Goal: Task Accomplishment & Management: Complete application form

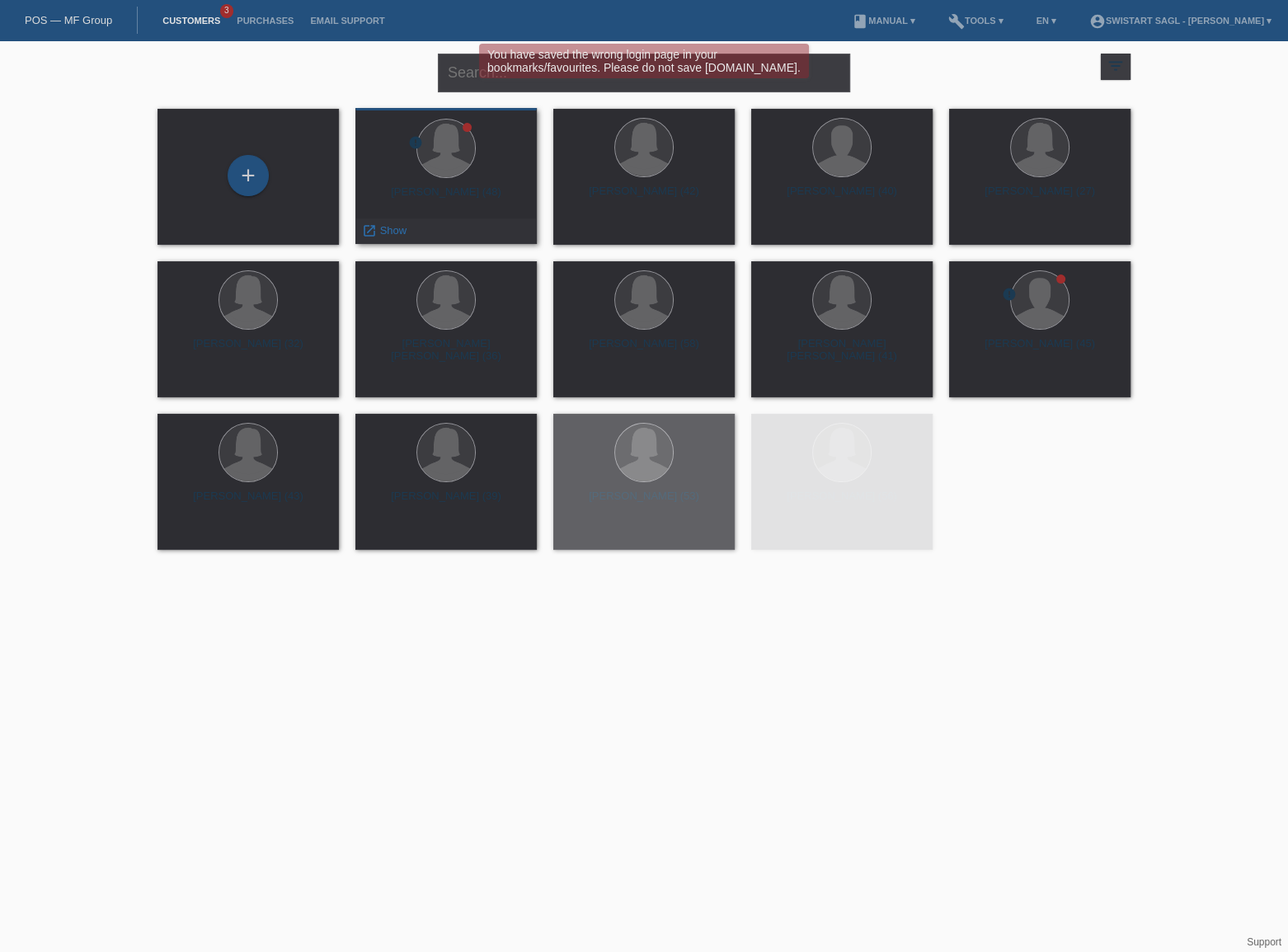
click at [473, 181] on div "error Souad Albrecht (48) launch Show" at bounding box center [446, 176] width 182 height 136
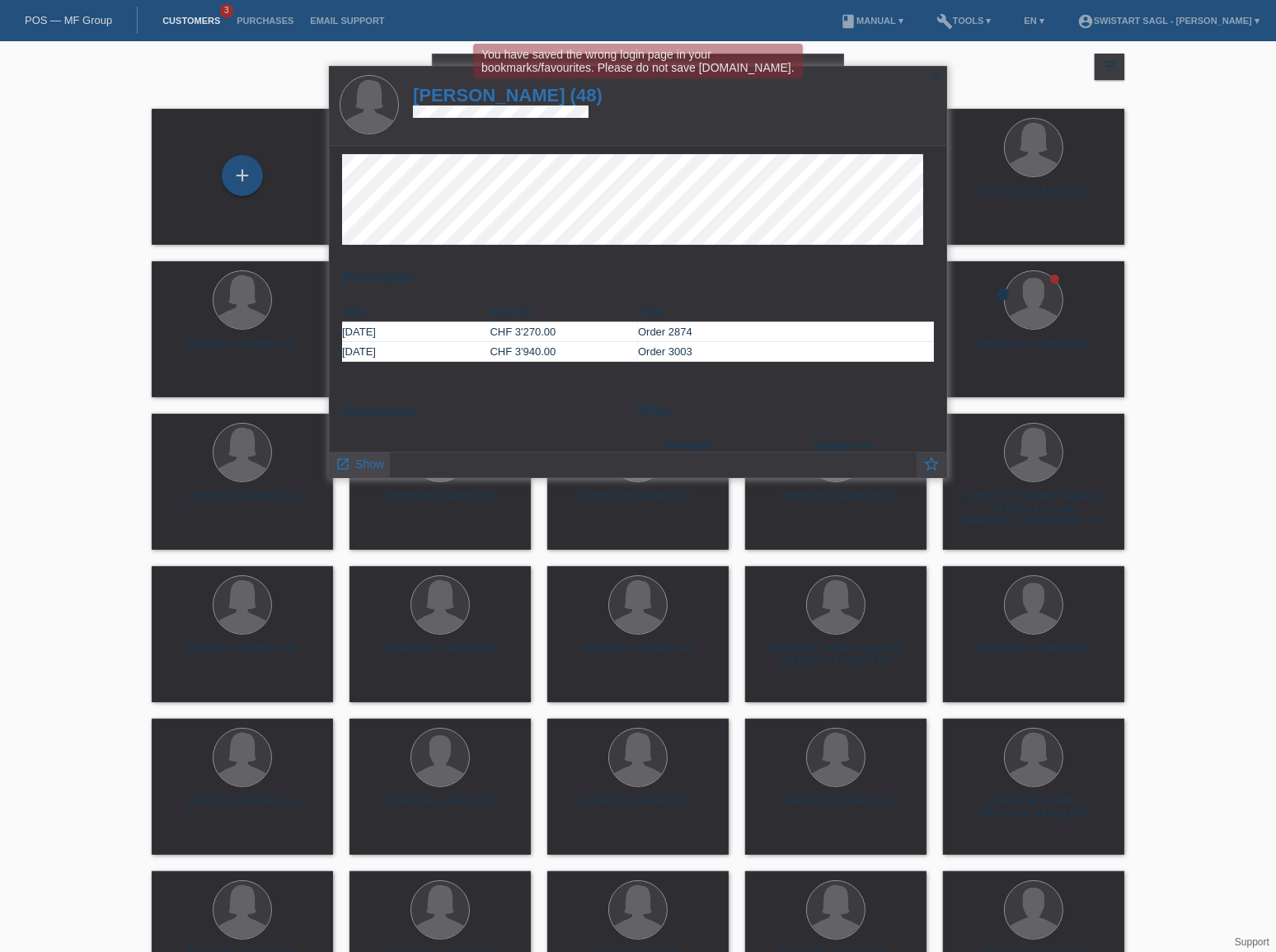
click at [356, 467] on span "Show" at bounding box center [369, 464] width 29 height 13
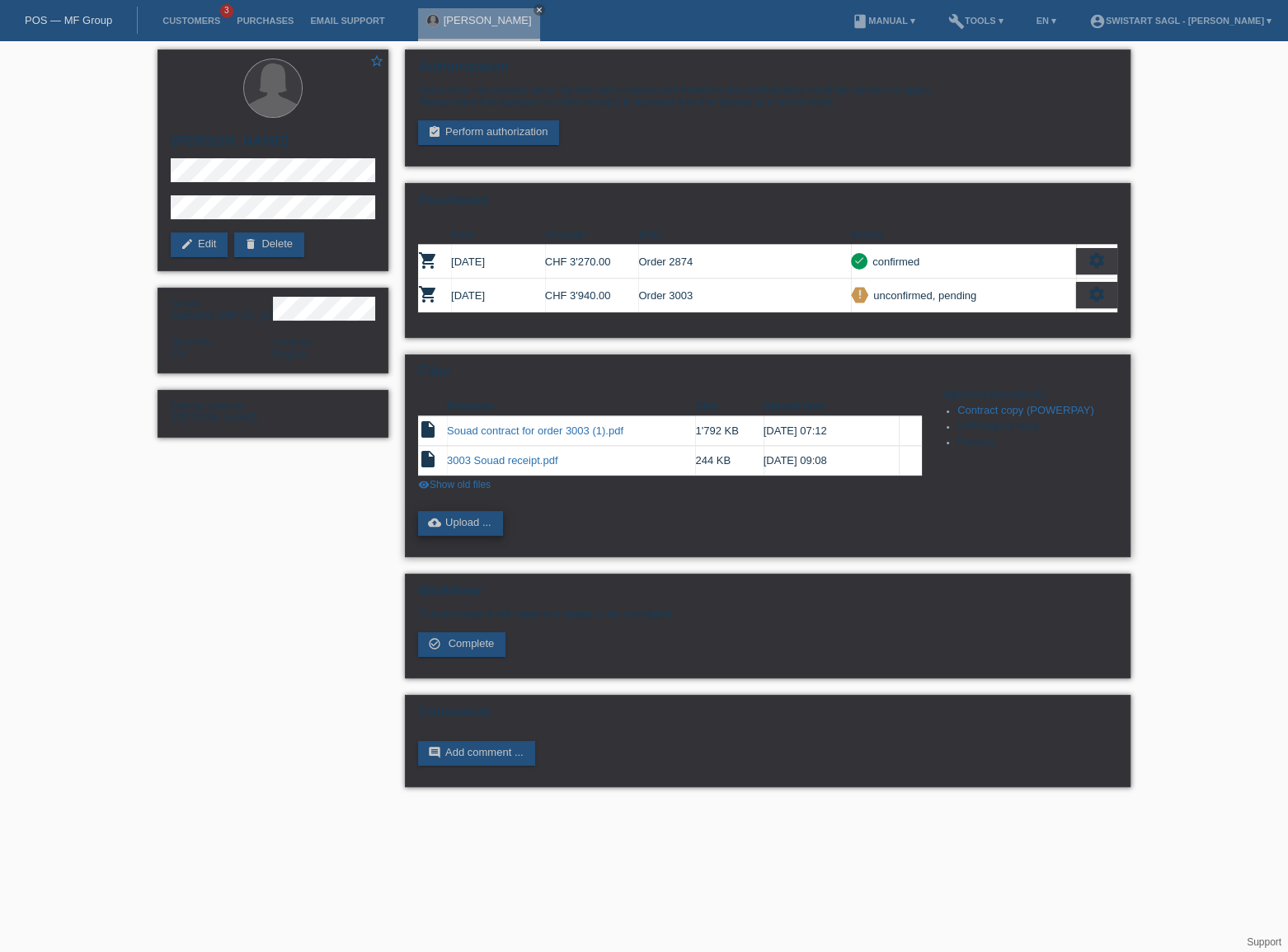
click at [474, 520] on link "cloud_upload Upload ..." at bounding box center [461, 523] width 85 height 25
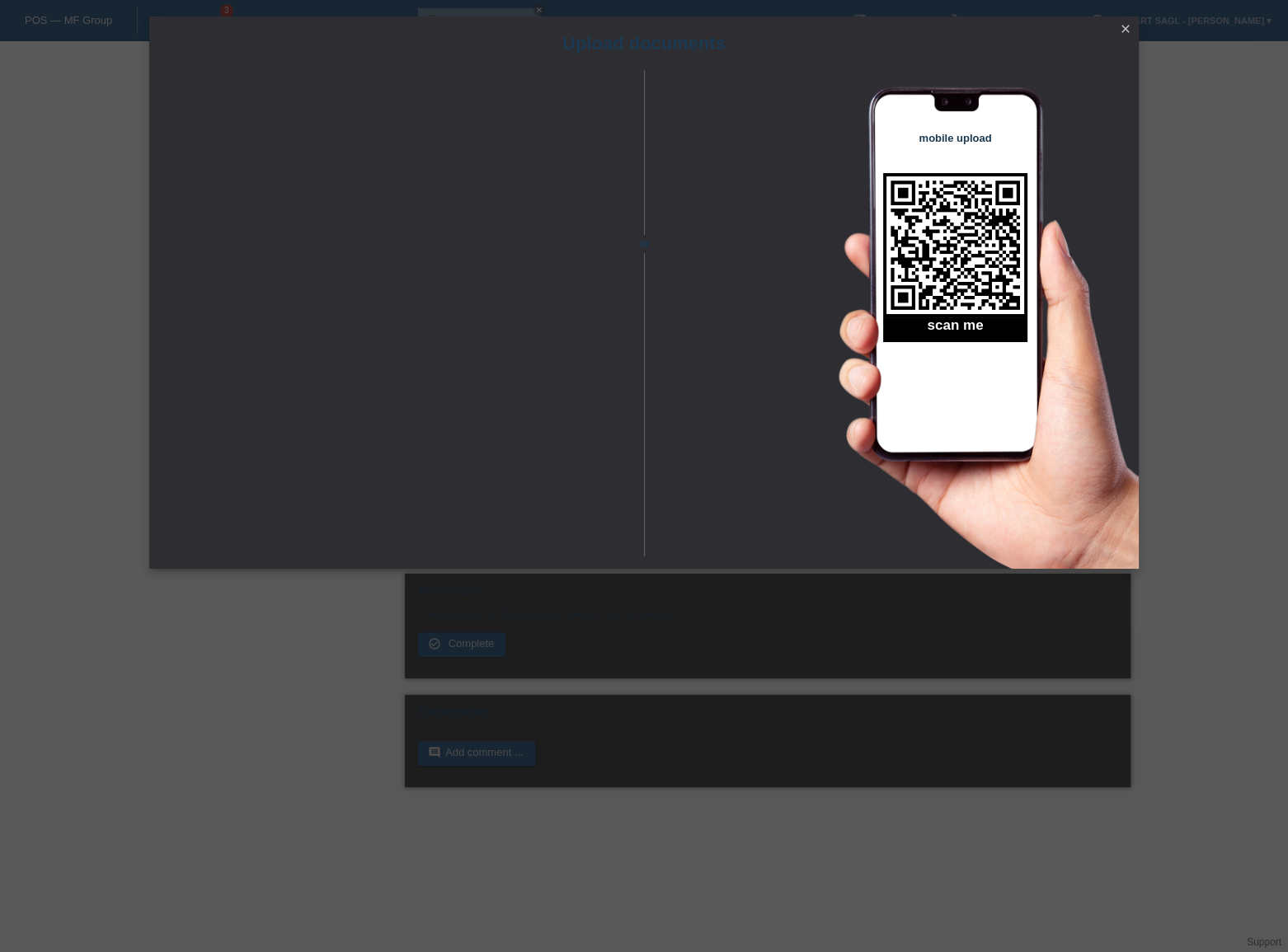
drag, startPoint x: 1207, startPoint y: 92, endPoint x: 1179, endPoint y: 78, distance: 31.3
click at [1205, 91] on div "Upload documents or mobile upload scan me close" at bounding box center [644, 476] width 1288 height 952
click at [1123, 24] on icon "close" at bounding box center [1125, 29] width 13 height 13
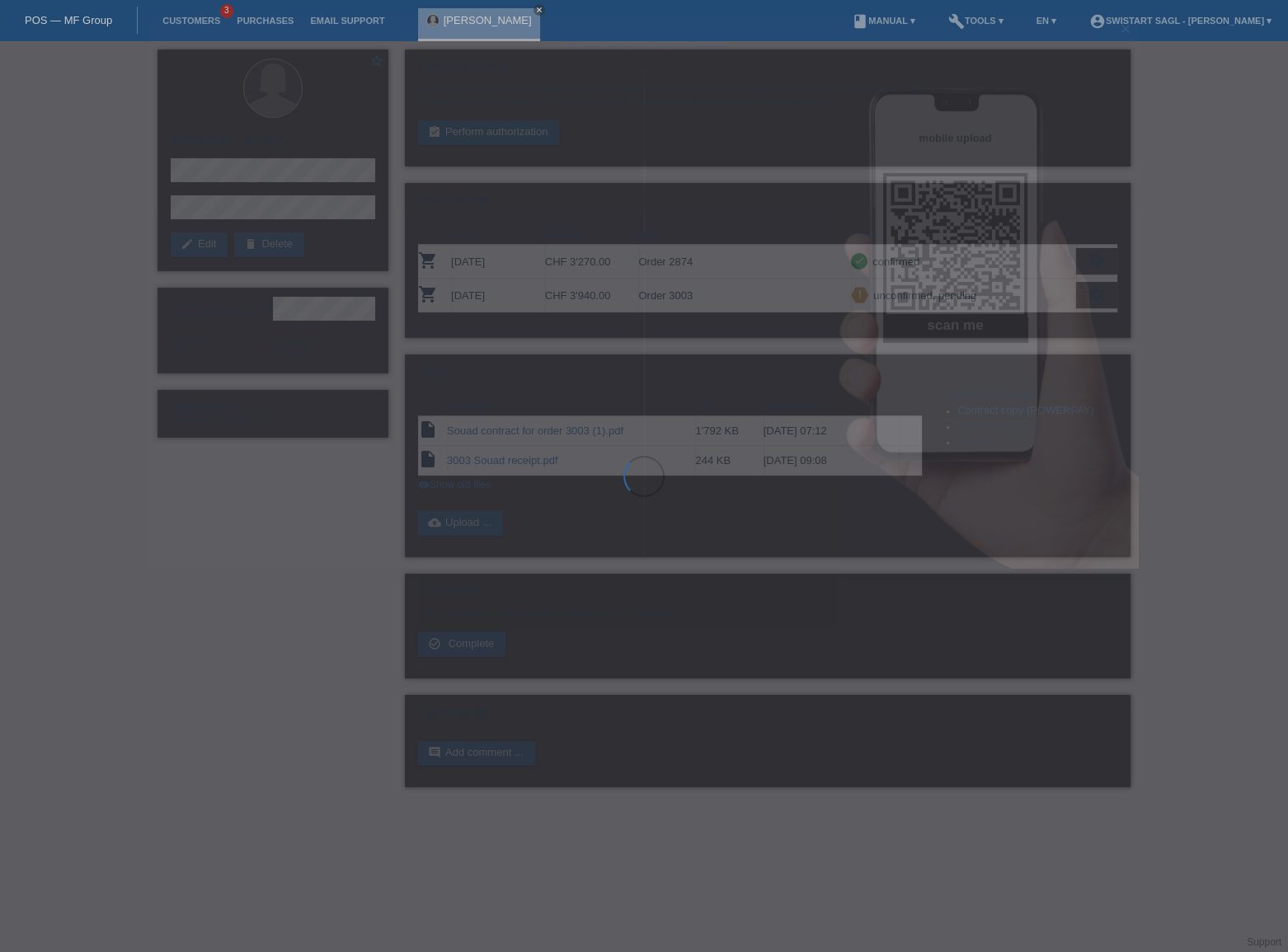
click at [1211, 288] on div "Upload documents or mobile upload scan me close" at bounding box center [644, 476] width 1288 height 952
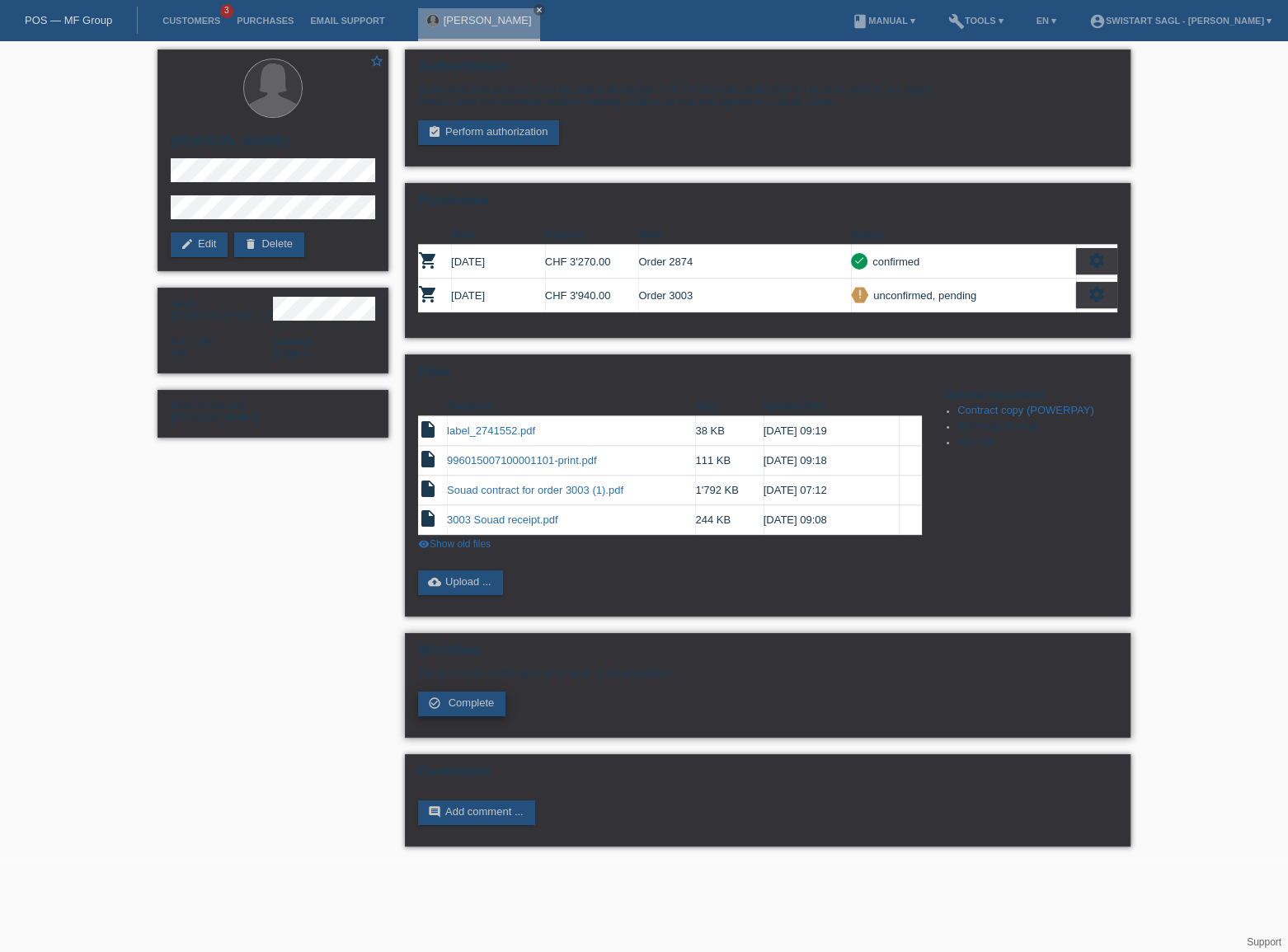
click at [470, 696] on span "Complete" at bounding box center [471, 702] width 46 height 13
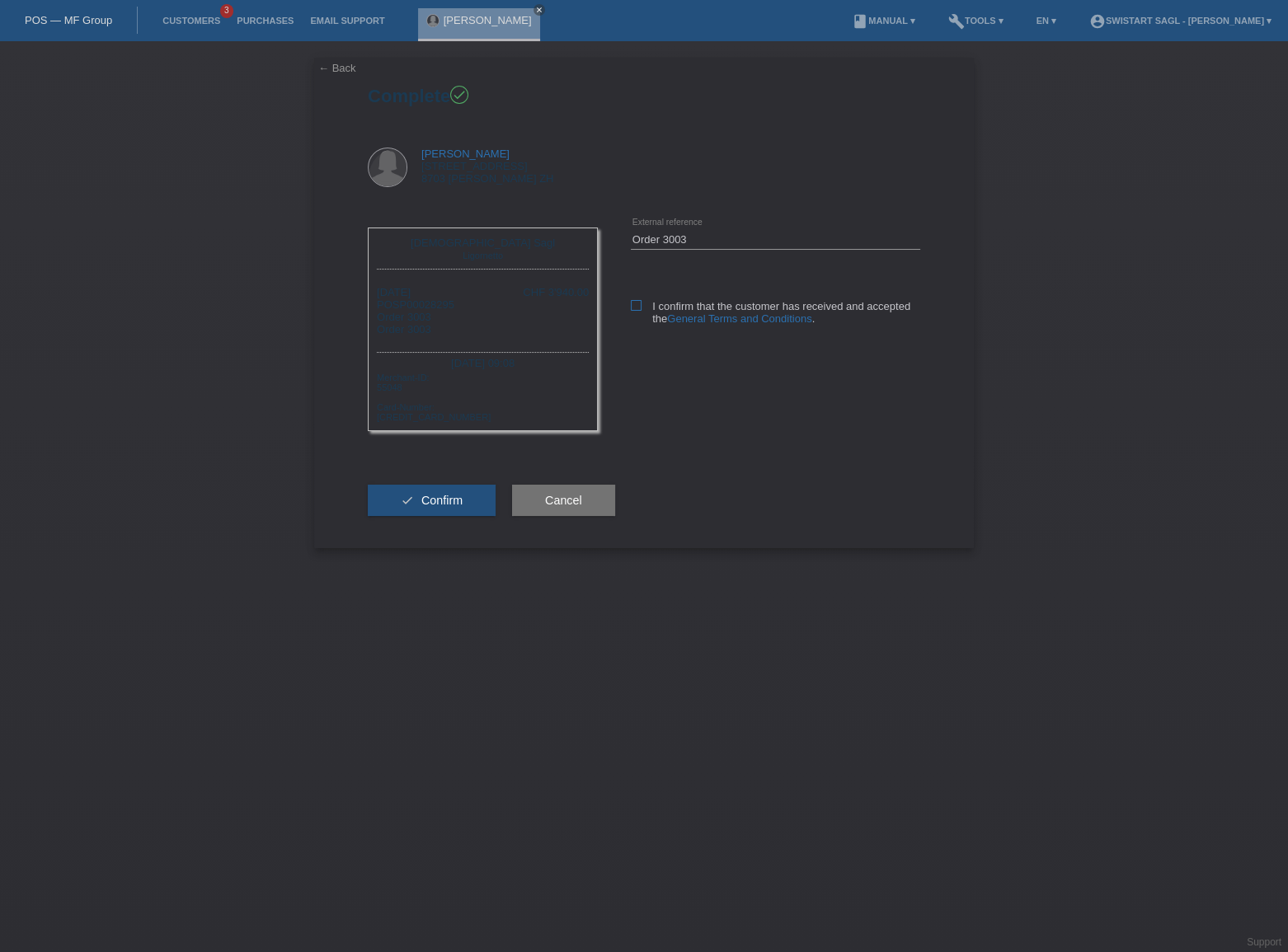
click at [639, 304] on icon at bounding box center [636, 305] width 11 height 11
click at [639, 304] on input "I confirm that the customer has received and accepted the General Terms and Con…" at bounding box center [636, 305] width 11 height 11
checkbox input "true"
click at [452, 498] on span "Confirm" at bounding box center [442, 499] width 41 height 13
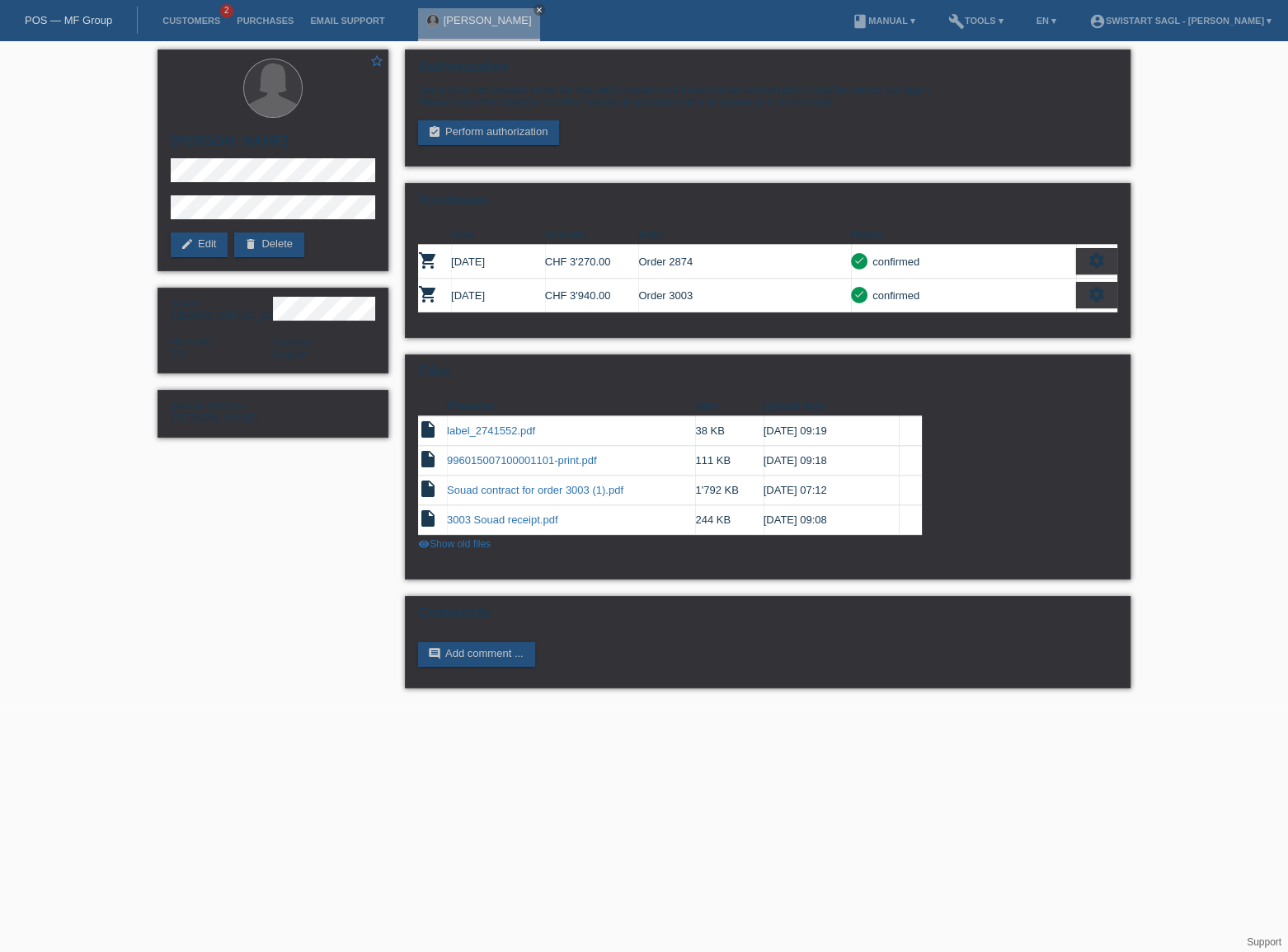
click at [469, 704] on html "POS — MF Group Customers 2 Purchases Email Support [PERSON_NAME] close menu" at bounding box center [644, 352] width 1288 height 704
